Goal: Go to known website: Access a specific website the user already knows

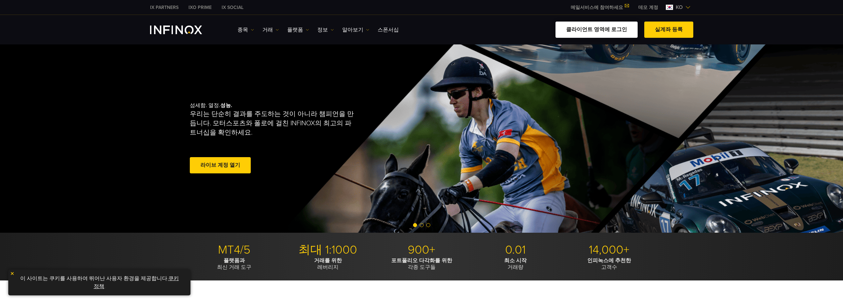
click at [602, 29] on link "클라이언트 영역에 로그인" at bounding box center [596, 30] width 82 height 16
click at [600, 31] on link "클라이언트 영역에 로그인" at bounding box center [596, 30] width 82 height 16
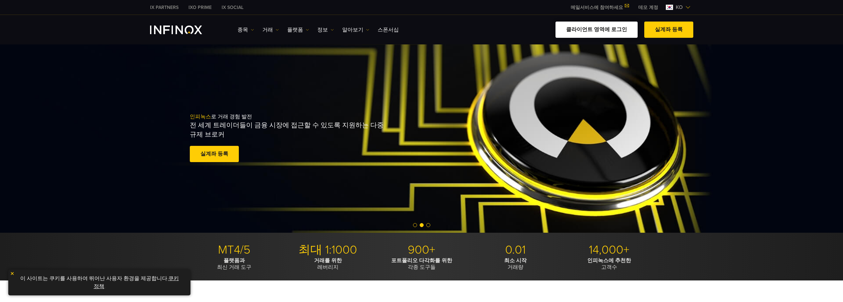
click at [602, 29] on link "클라이언트 영역에 로그인" at bounding box center [596, 30] width 82 height 16
